Goal: Task Accomplishment & Management: Use online tool/utility

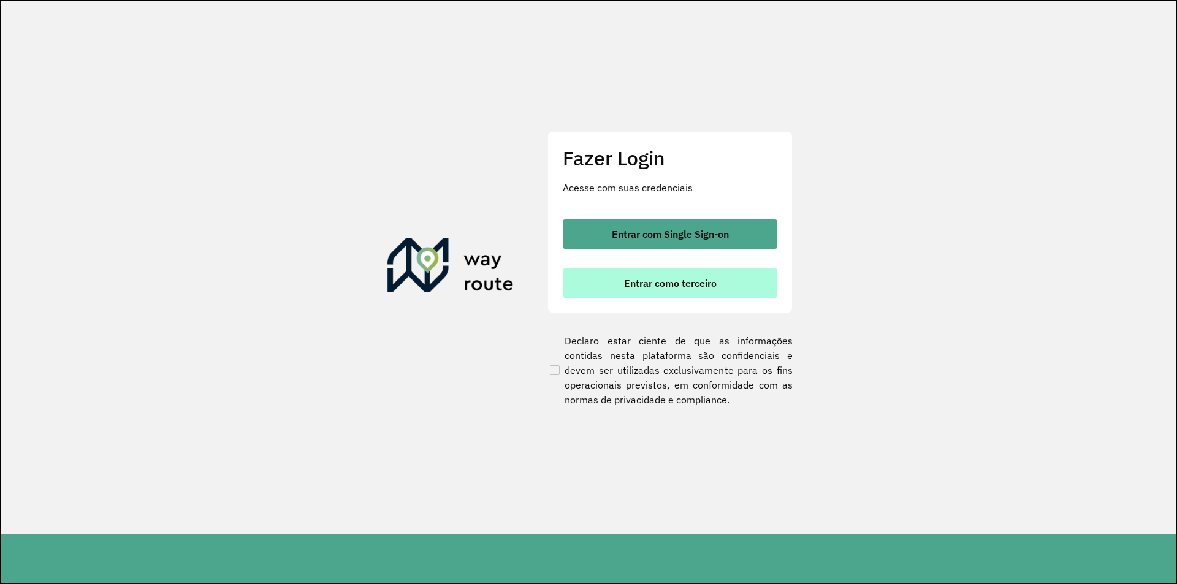
click at [670, 293] on button "Entrar como terceiro" at bounding box center [670, 283] width 215 height 29
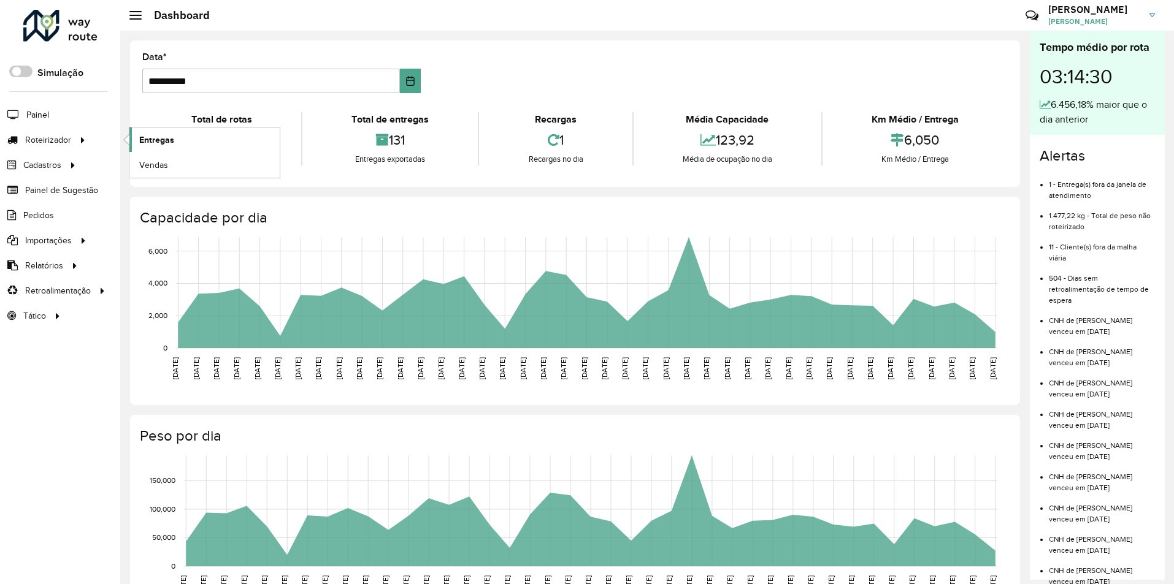
click at [164, 141] on span "Entregas" at bounding box center [156, 140] width 35 height 13
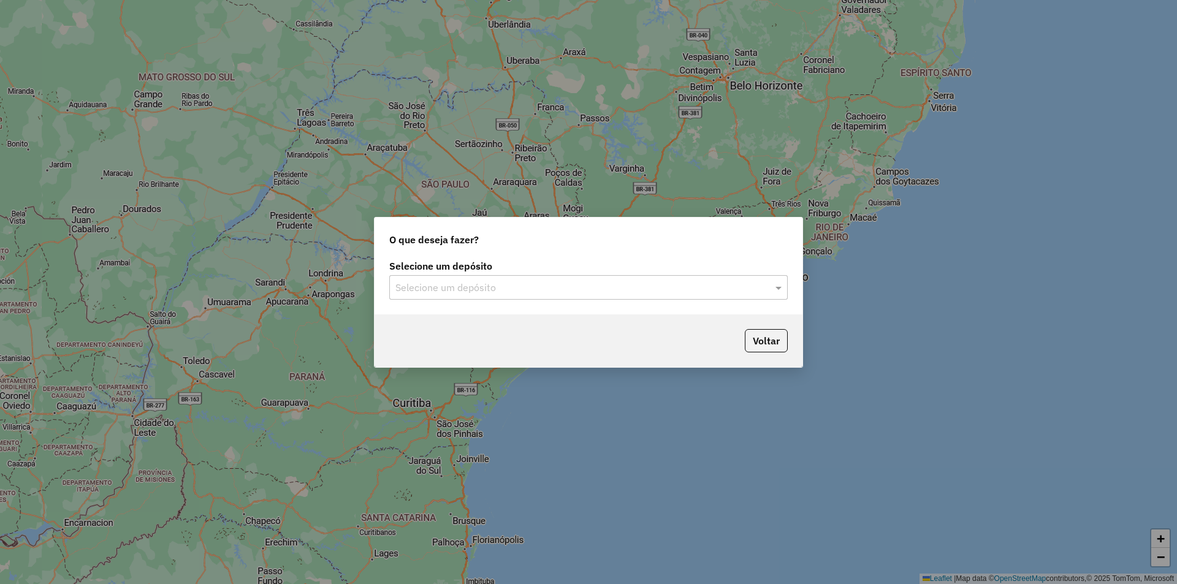
click at [490, 288] on input "text" at bounding box center [577, 288] width 362 height 15
click at [472, 310] on ng-dropdown-panel "IMARUI Litoral Norte" at bounding box center [588, 323] width 399 height 35
click at [472, 319] on span "IMARUI Litoral Norte" at bounding box center [439, 323] width 88 height 10
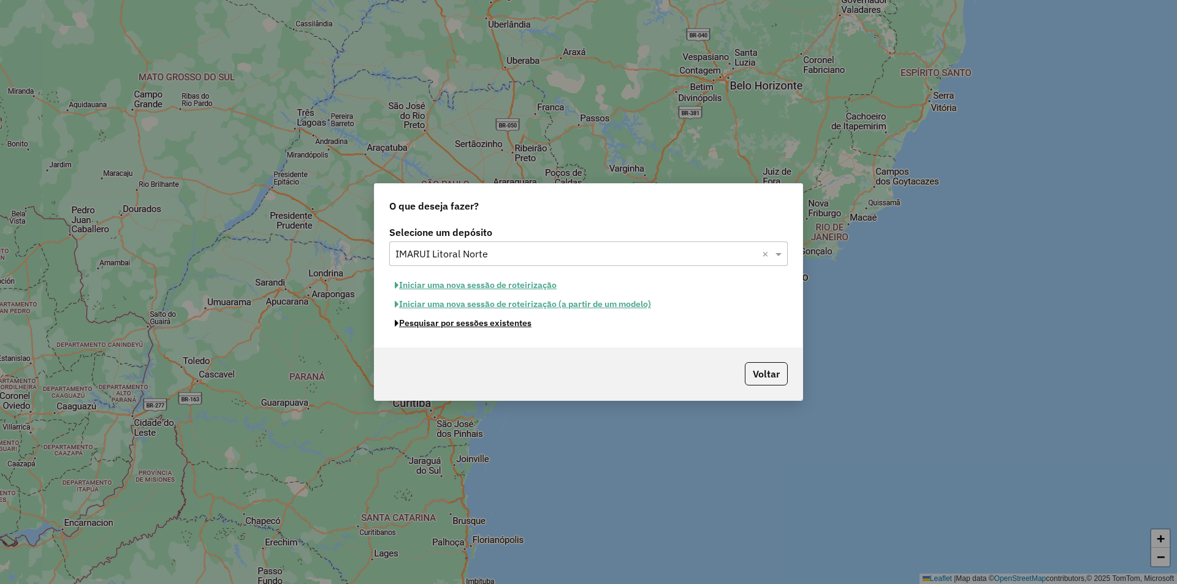
click at [465, 326] on button "Pesquisar por sessões existentes" at bounding box center [463, 323] width 148 height 19
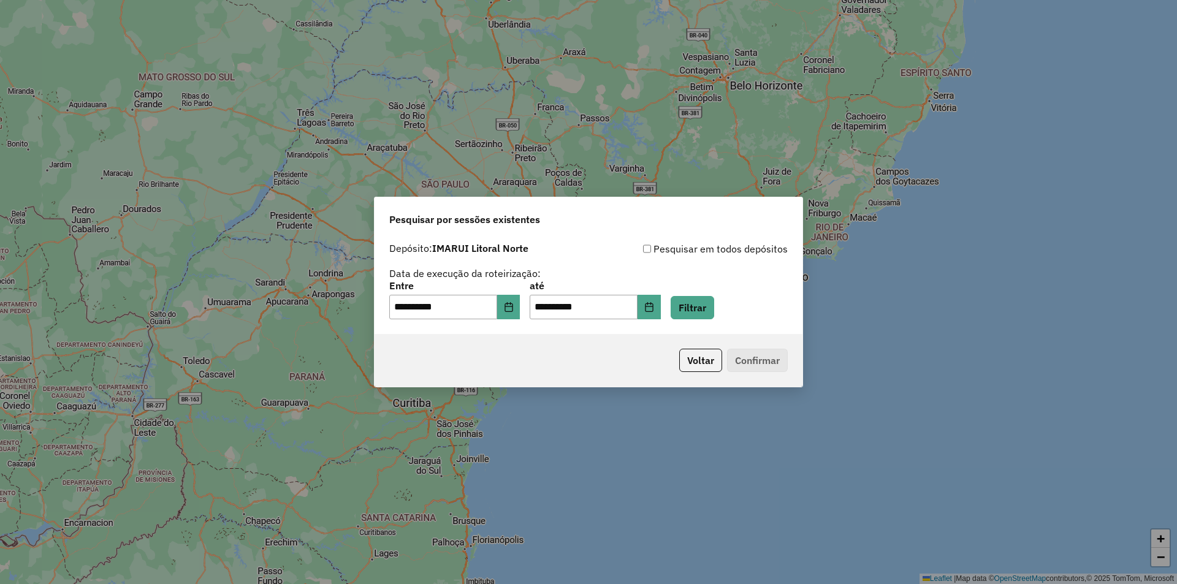
click at [738, 303] on div "**********" at bounding box center [588, 300] width 399 height 38
click at [714, 308] on button "Filtrar" at bounding box center [693, 307] width 44 height 23
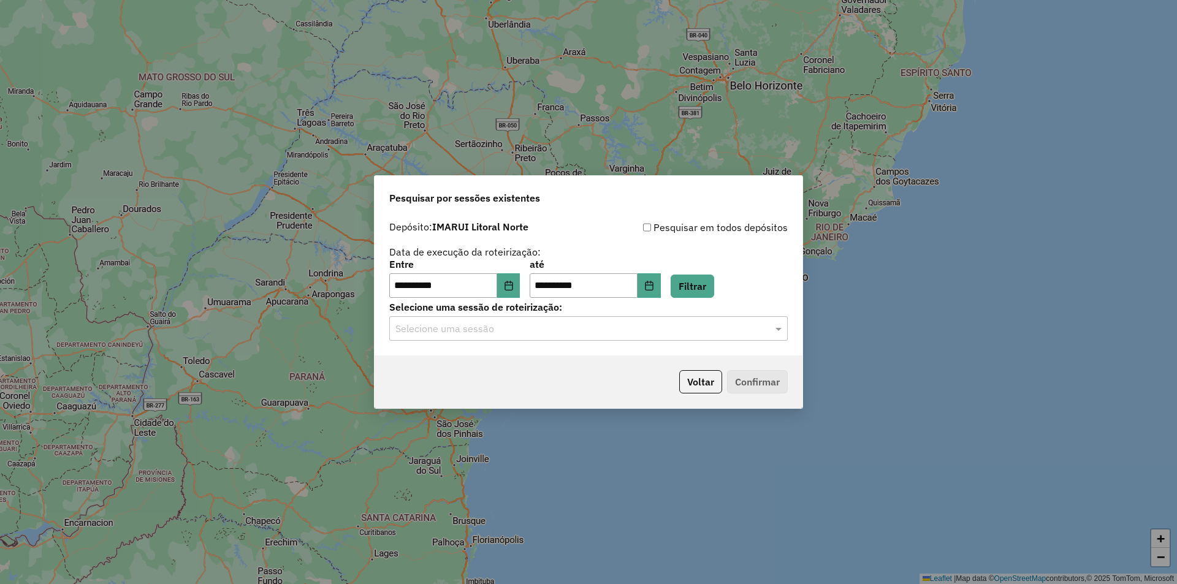
click at [518, 331] on input "text" at bounding box center [577, 329] width 362 height 15
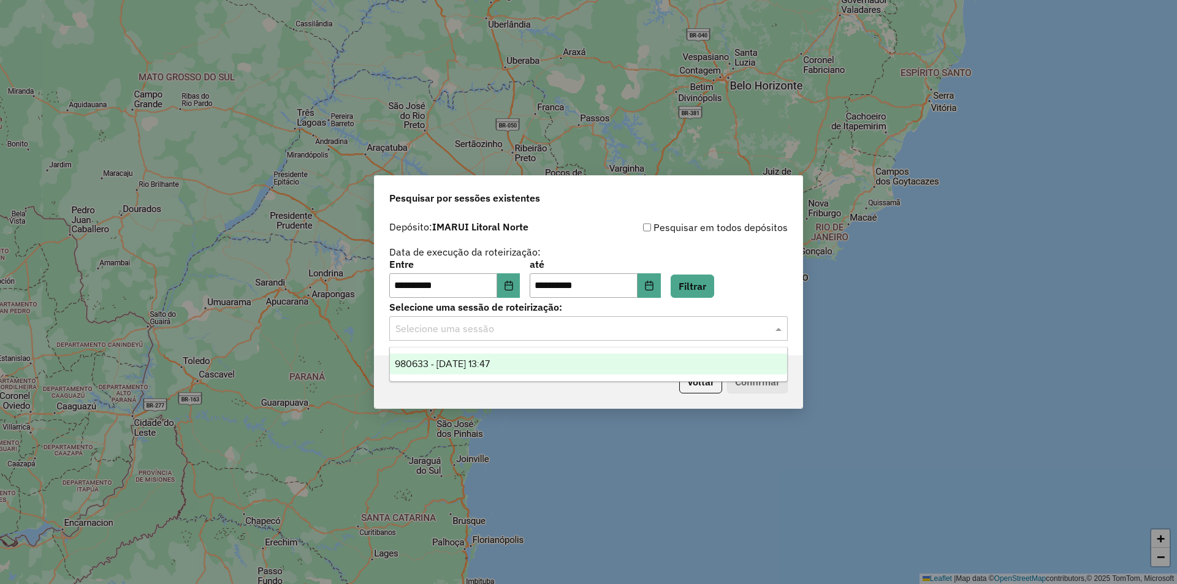
click at [495, 356] on div "980633 - [DATE] 13:47" at bounding box center [588, 364] width 397 height 21
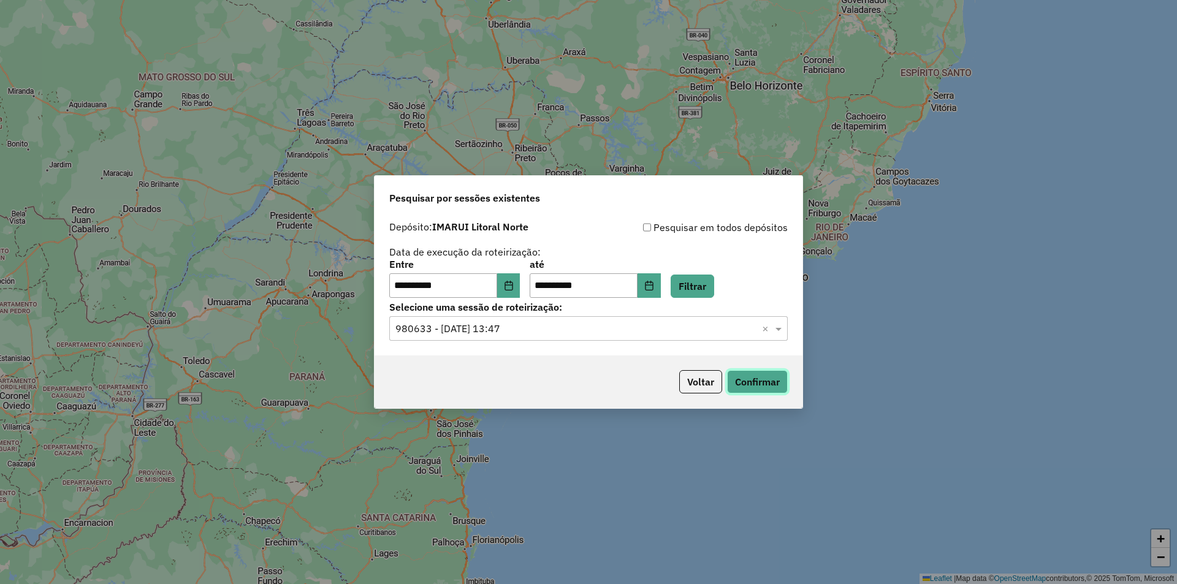
click at [765, 383] on button "Confirmar" at bounding box center [757, 381] width 61 height 23
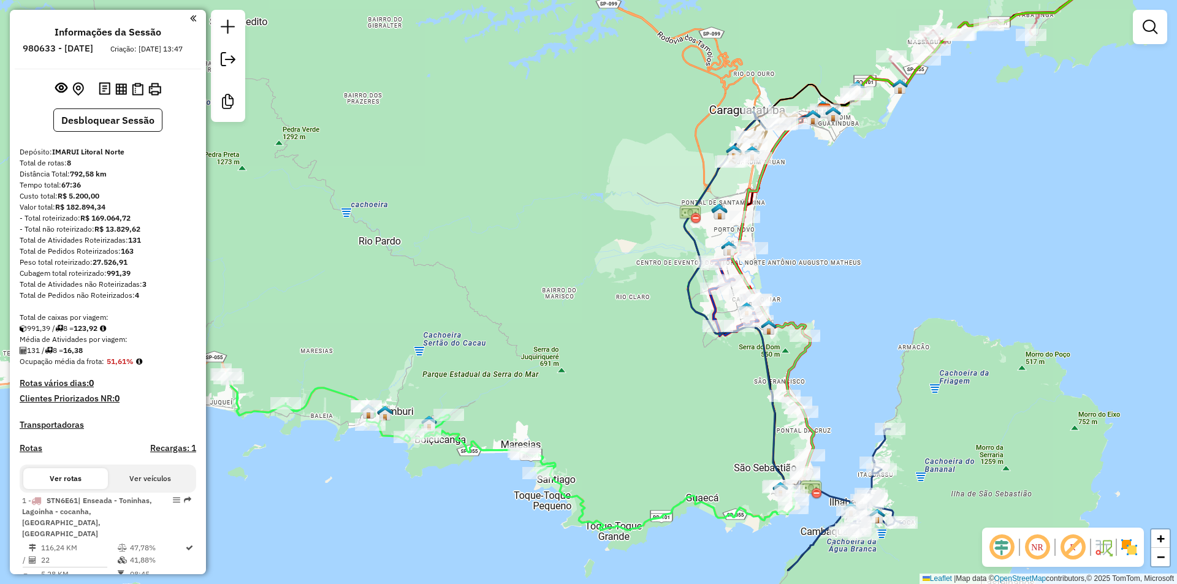
drag, startPoint x: 499, startPoint y: 338, endPoint x: 576, endPoint y: 262, distance: 108.4
click at [576, 262] on div "Janela de atendimento Grade de atendimento Capacidade Transportadoras Veículos …" at bounding box center [588, 292] width 1177 height 584
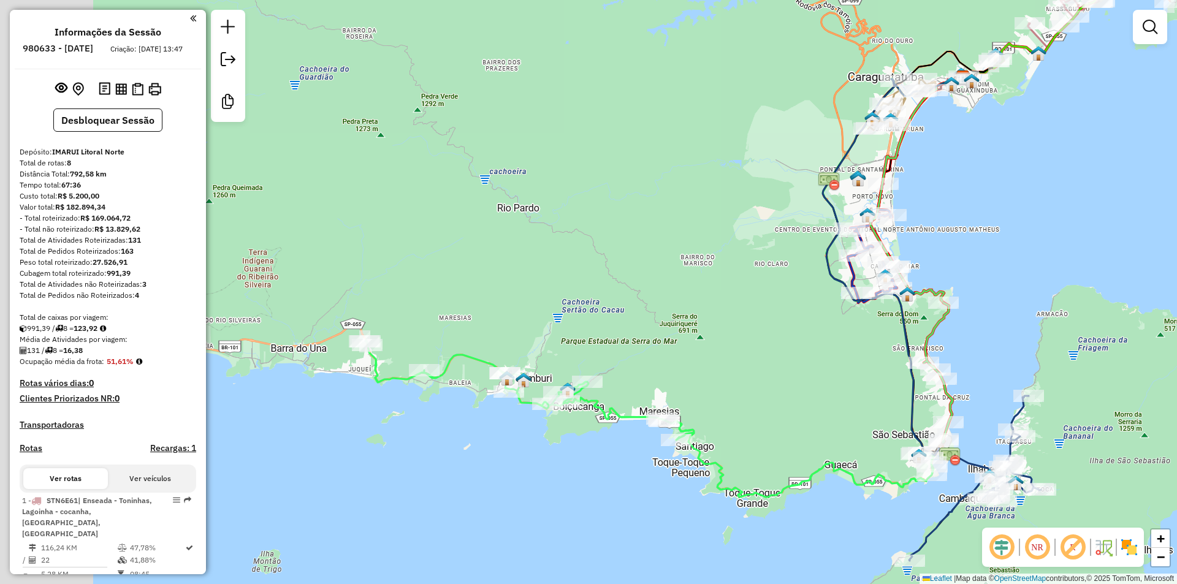
drag, startPoint x: 660, startPoint y: 267, endPoint x: 679, endPoint y: 264, distance: 19.4
click at [679, 264] on div "Janela de atendimento Grade de atendimento Capacidade Transportadoras Veículos …" at bounding box center [588, 292] width 1177 height 584
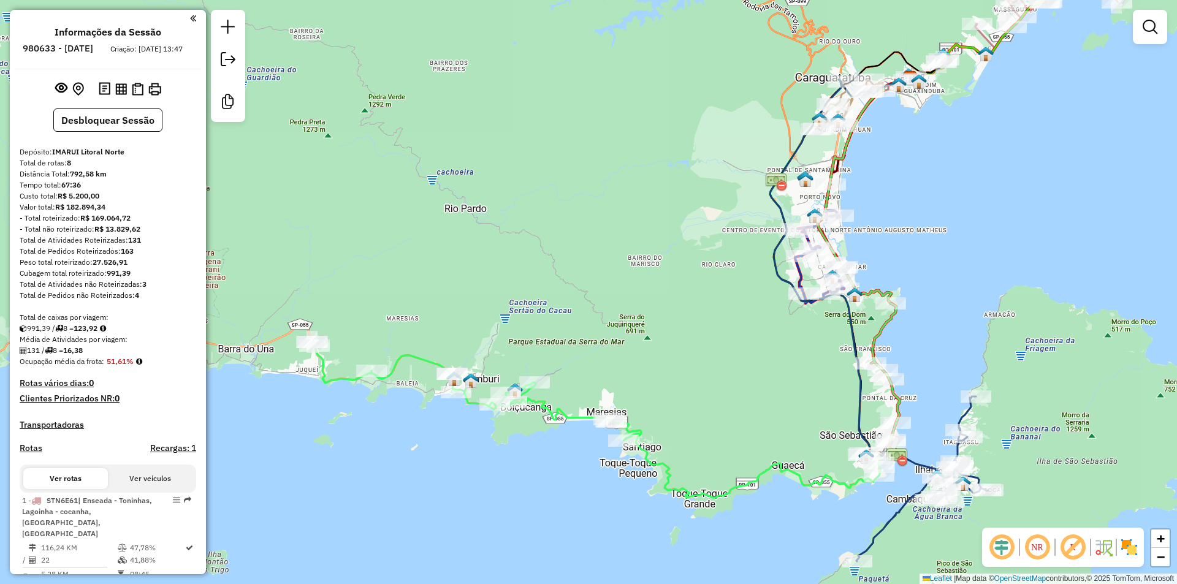
drag, startPoint x: 695, startPoint y: 264, endPoint x: 621, endPoint y: 268, distance: 74.3
click at [621, 268] on div "Janela de atendimento Grade de atendimento Capacidade Transportadoras Veículos …" at bounding box center [588, 292] width 1177 height 584
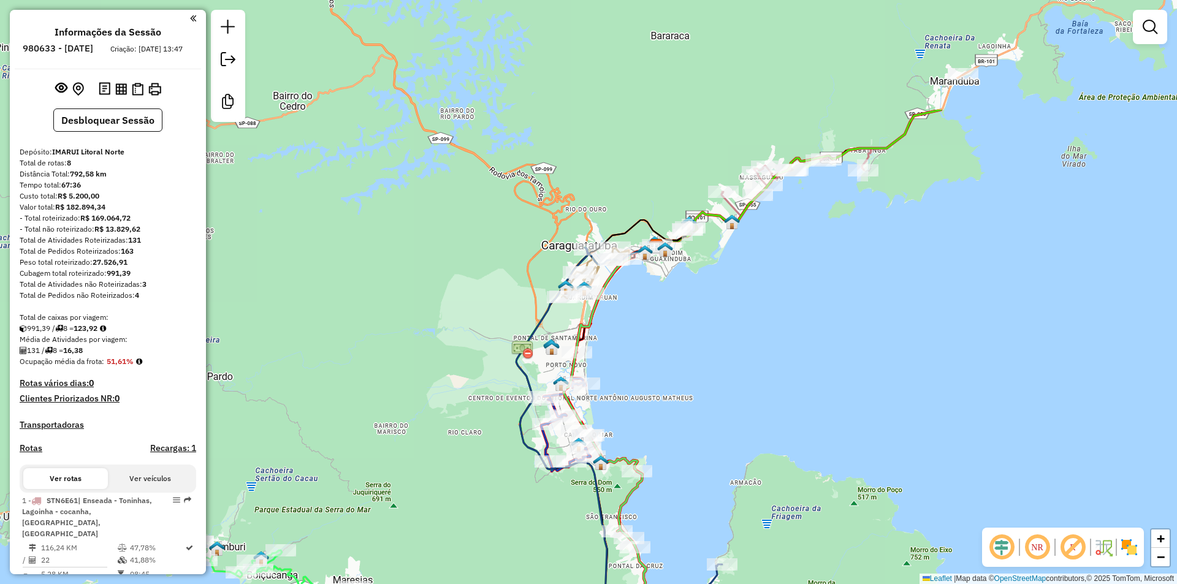
drag, startPoint x: 967, startPoint y: 273, endPoint x: 768, endPoint y: 378, distance: 225.0
click at [730, 424] on div "Janela de atendimento Grade de atendimento Capacidade Transportadoras Veículos …" at bounding box center [588, 292] width 1177 height 584
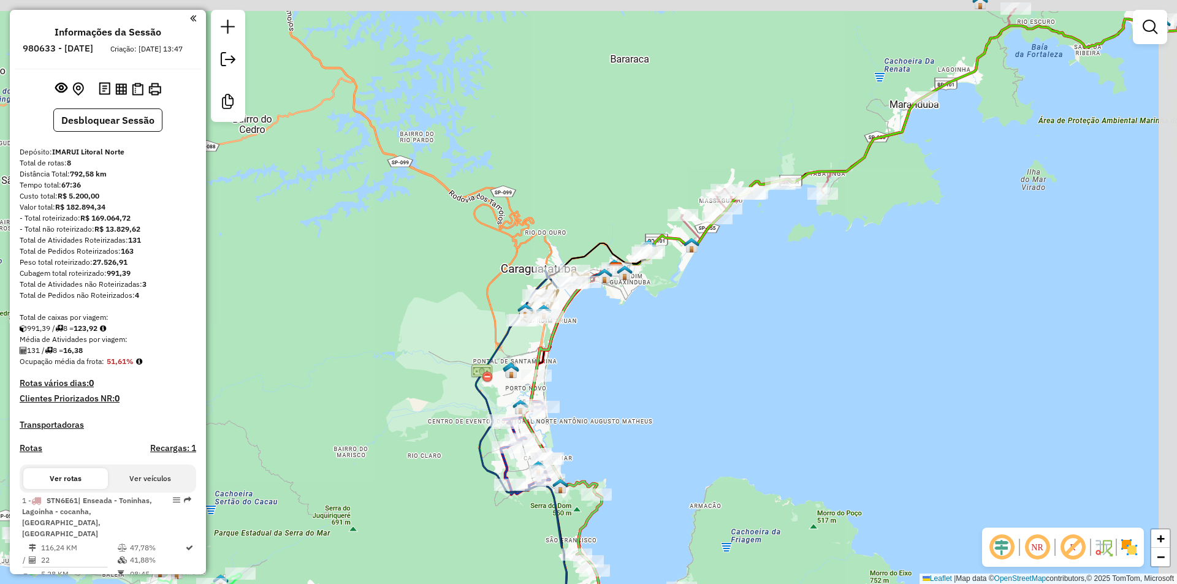
drag, startPoint x: 909, startPoint y: 281, endPoint x: 810, endPoint y: 365, distance: 130.5
click at [822, 378] on div "Janela de atendimento Grade de atendimento Capacidade Transportadoras Veículos …" at bounding box center [588, 292] width 1177 height 584
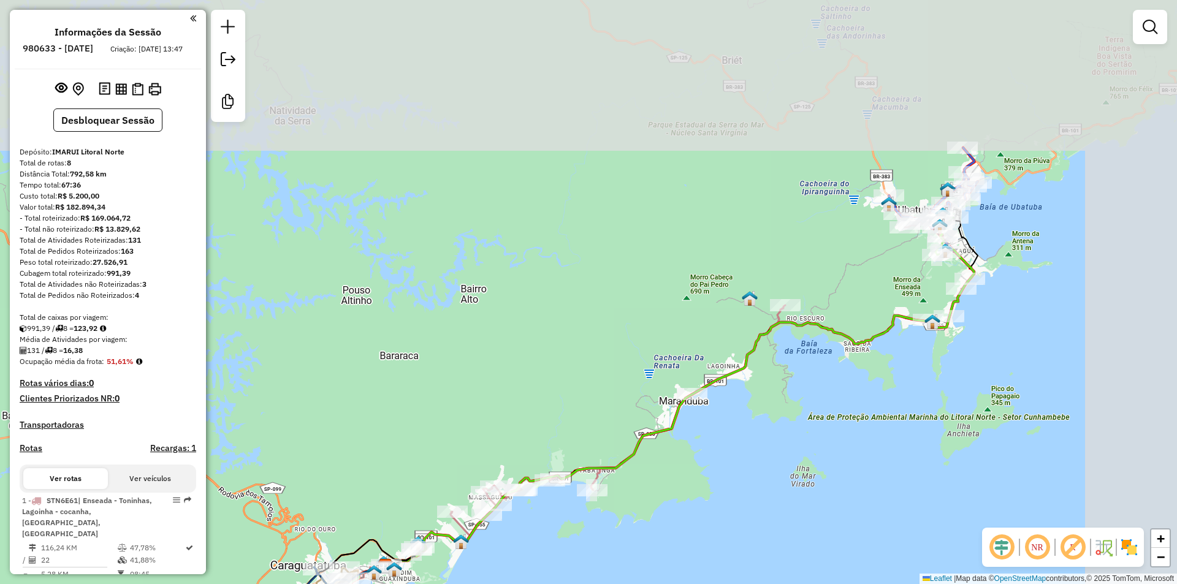
drag, startPoint x: 924, startPoint y: 315, endPoint x: 788, endPoint y: 507, distance: 235.0
click at [787, 508] on div "Janela de atendimento Grade de atendimento Capacidade Transportadoras Veículos …" at bounding box center [588, 292] width 1177 height 584
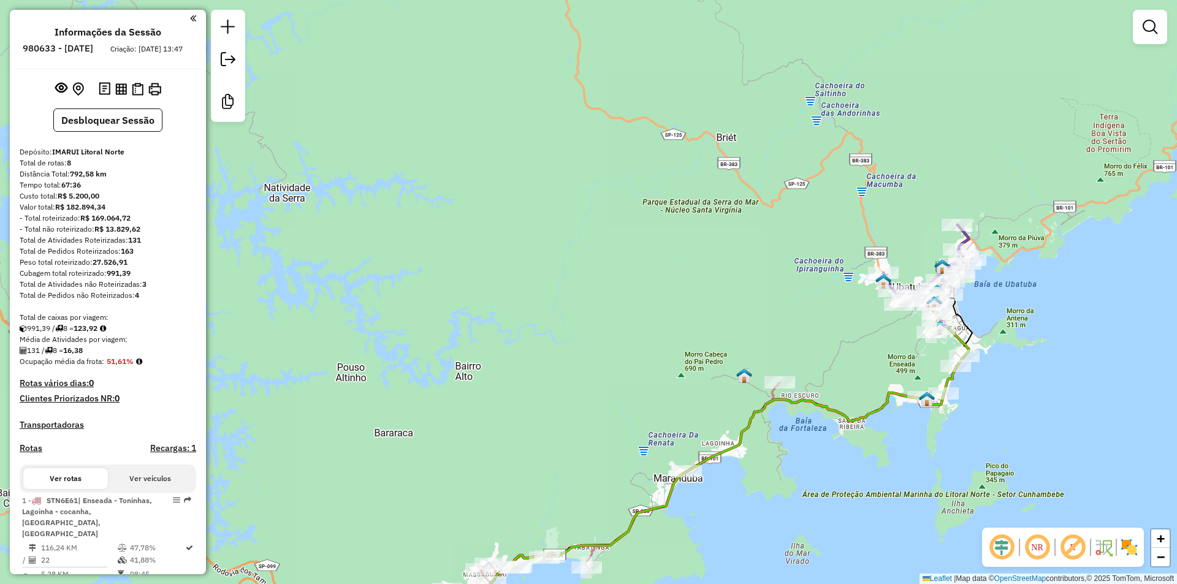
drag, startPoint x: 857, startPoint y: 435, endPoint x: 1127, endPoint y: 359, distance: 279.7
click at [1126, 361] on div "Janela de atendimento Grade de atendimento Capacidade Transportadoras Veículos …" at bounding box center [588, 292] width 1177 height 584
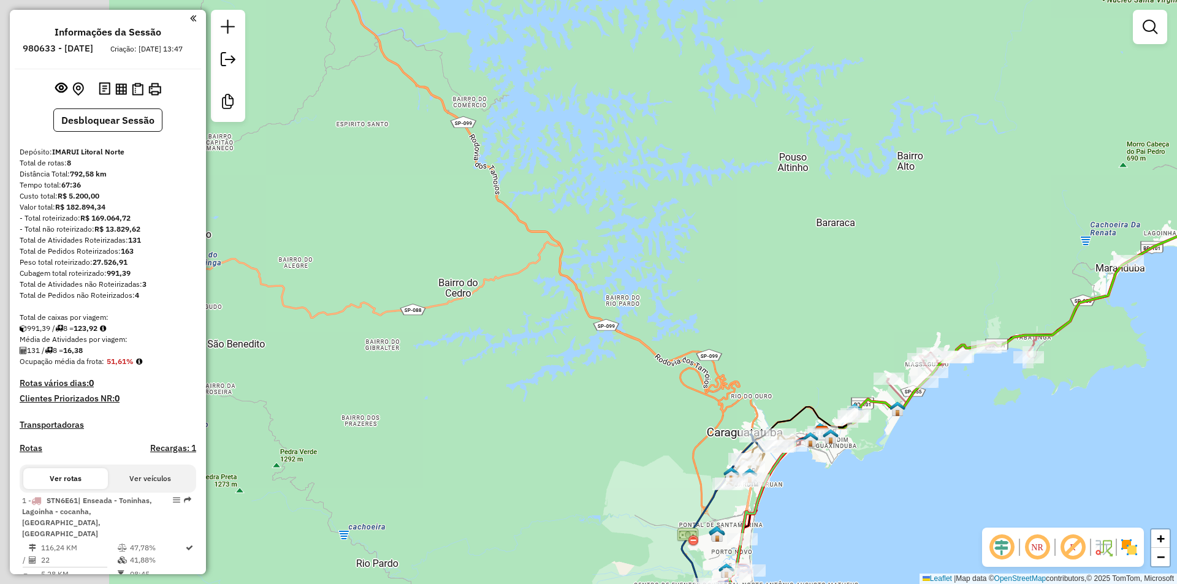
drag, startPoint x: 692, startPoint y: 233, endPoint x: 704, endPoint y: 229, distance: 12.8
click at [704, 229] on div "Janela de atendimento Grade de atendimento Capacidade Transportadoras Veículos …" at bounding box center [588, 292] width 1177 height 584
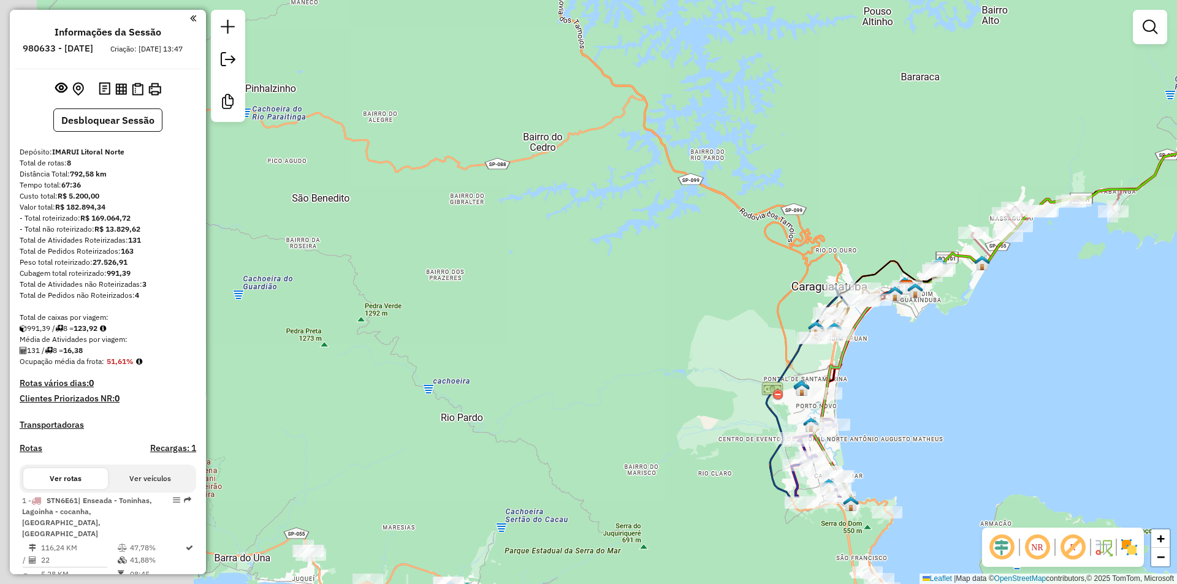
drag, startPoint x: 453, startPoint y: 426, endPoint x: 549, endPoint y: 239, distance: 209.8
click at [549, 239] on div "Janela de atendimento Grade de atendimento Capacidade Transportadoras Veículos …" at bounding box center [588, 292] width 1177 height 584
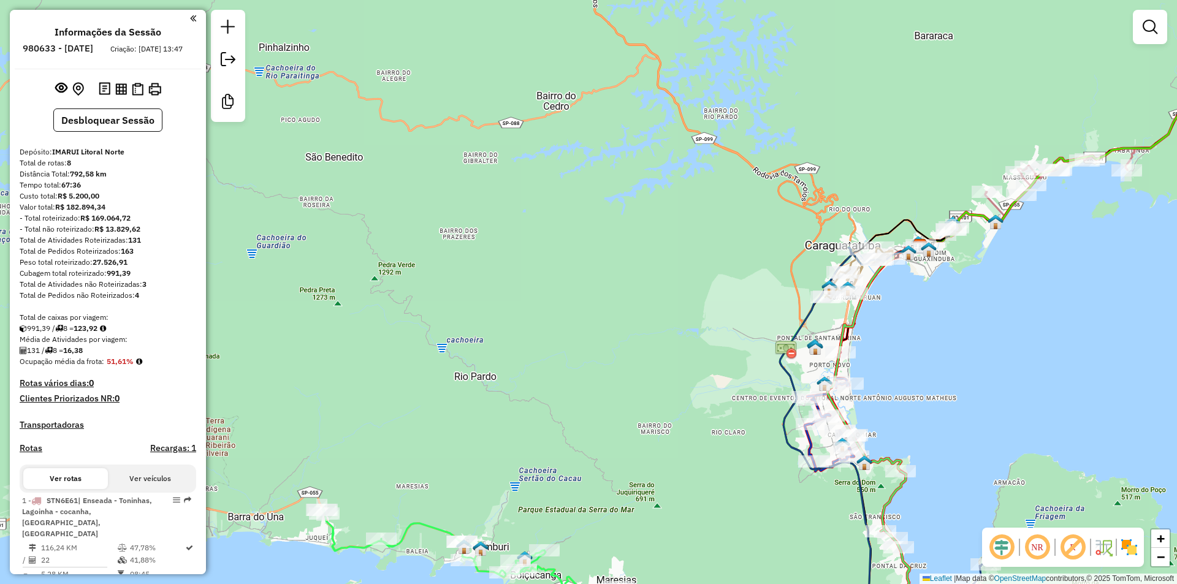
click at [191, 18] on em at bounding box center [193, 18] width 6 height 11
